Goal: Task Accomplishment & Management: Manage account settings

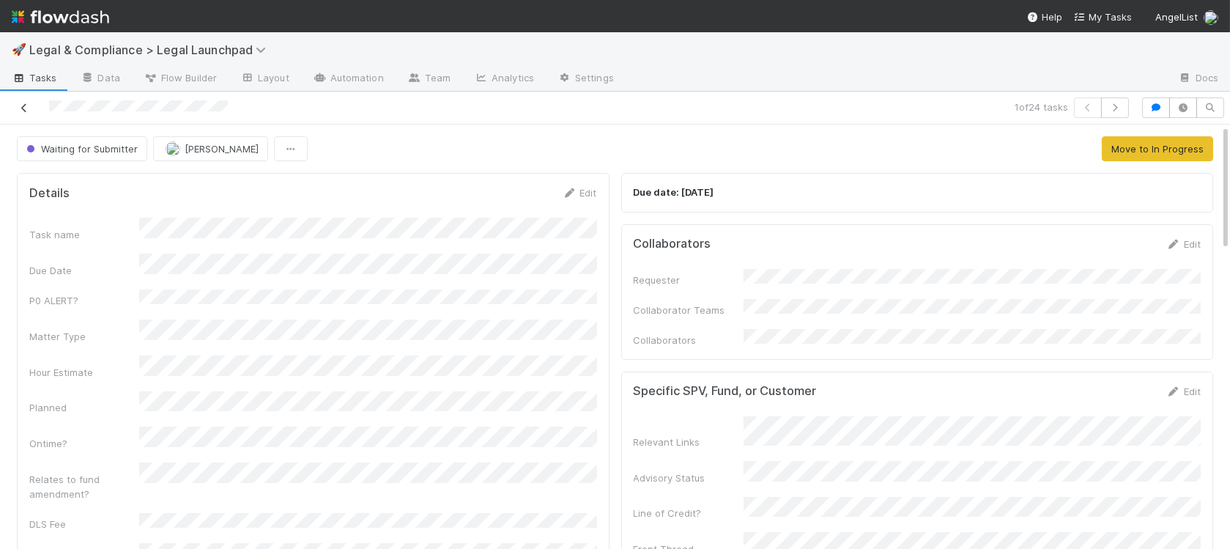
click at [27, 111] on icon at bounding box center [24, 108] width 15 height 10
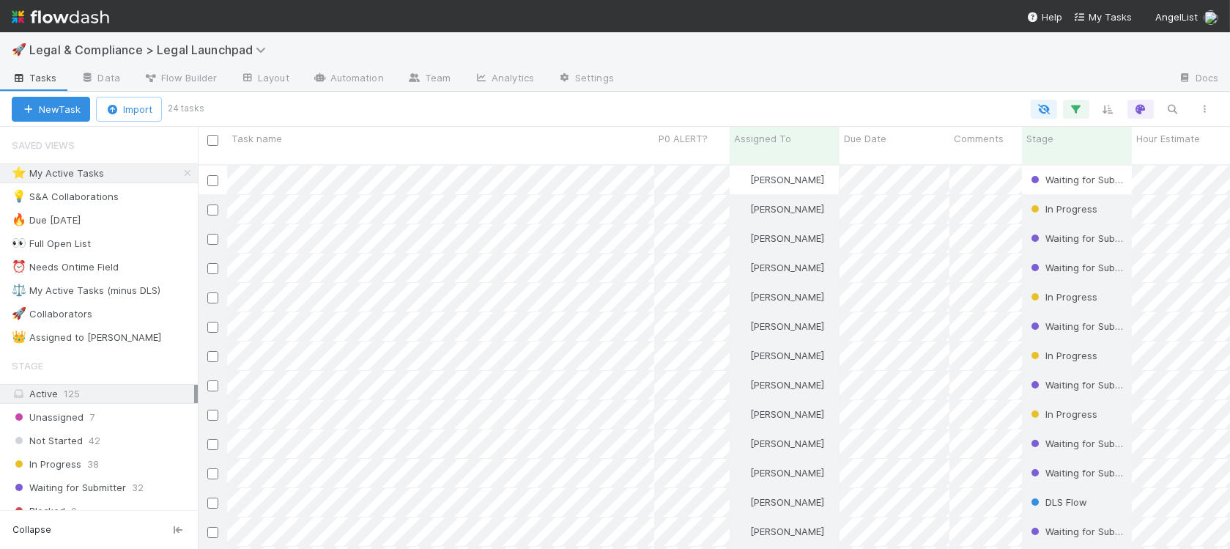
scroll to position [396, 1033]
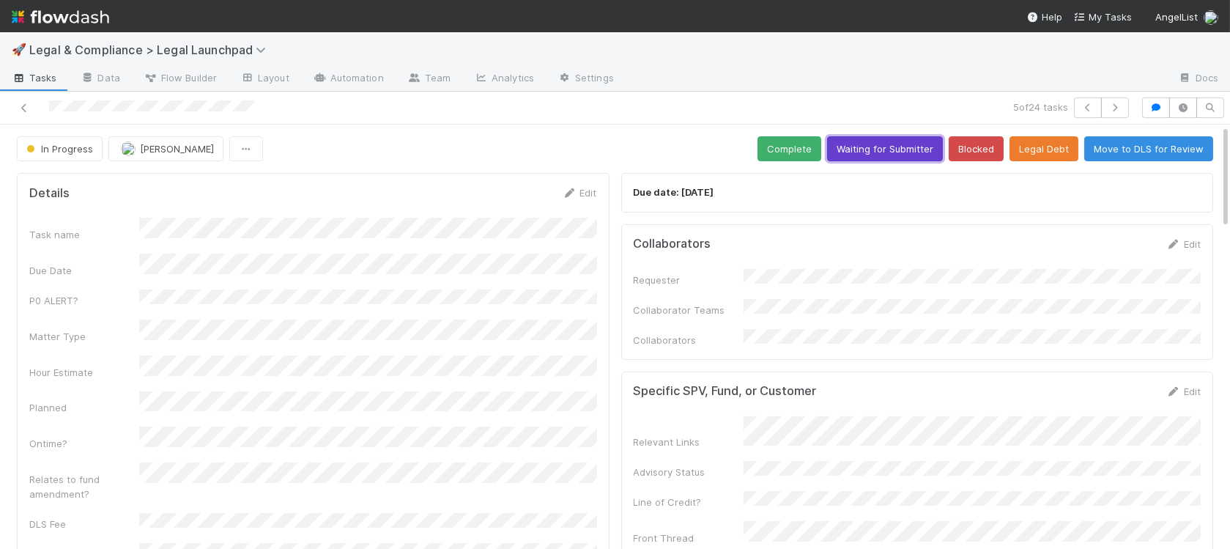
click at [887, 138] on button "Waiting for Submitter" at bounding box center [885, 148] width 116 height 25
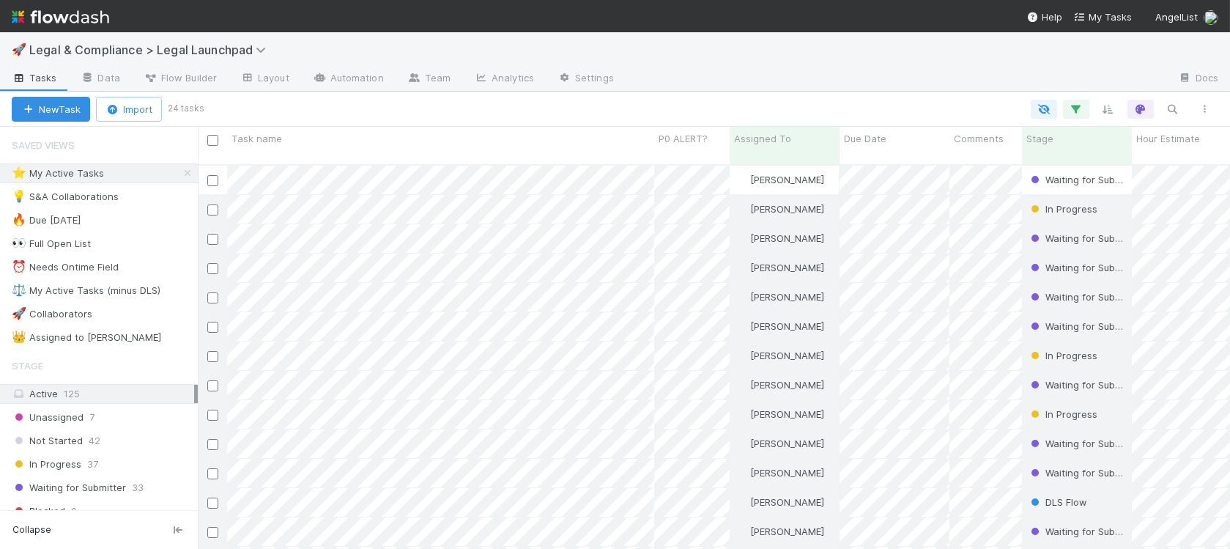
scroll to position [396, 1033]
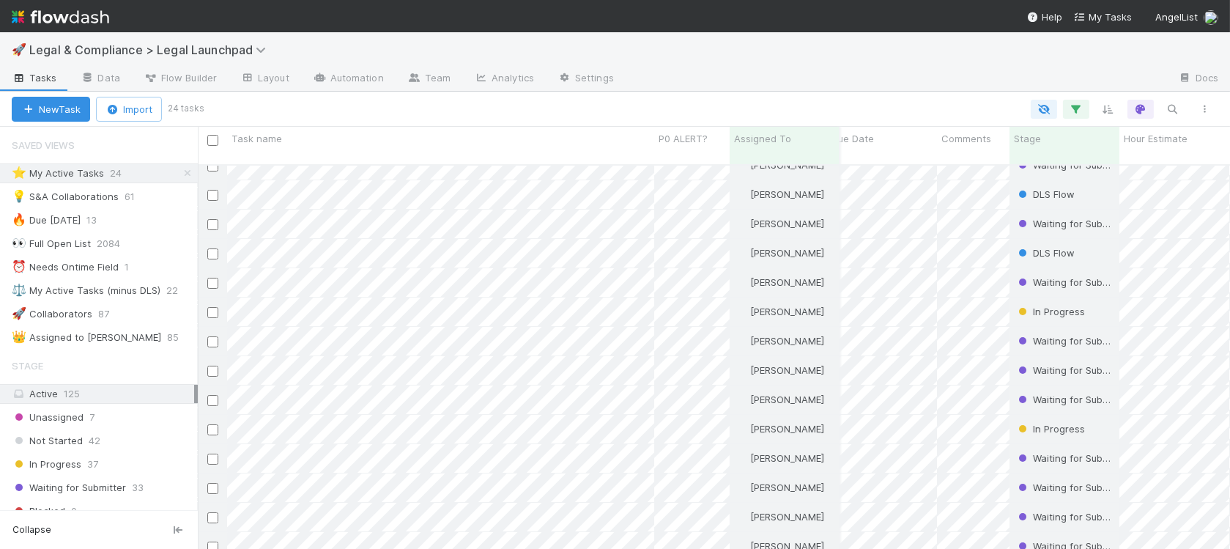
scroll to position [0, 12]
